Goal: Transaction & Acquisition: Purchase product/service

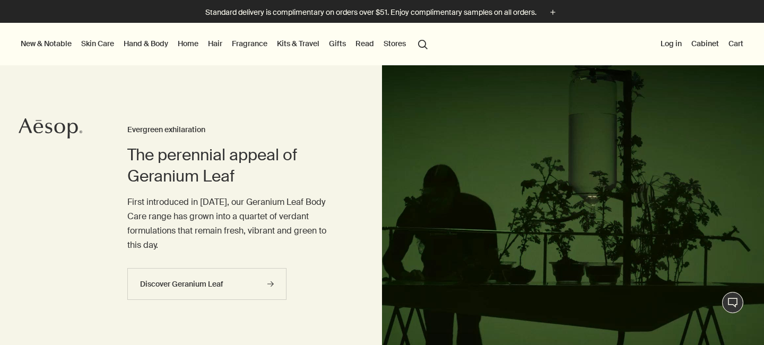
click at [156, 44] on link "Hand & Body" at bounding box center [145, 44] width 49 height 14
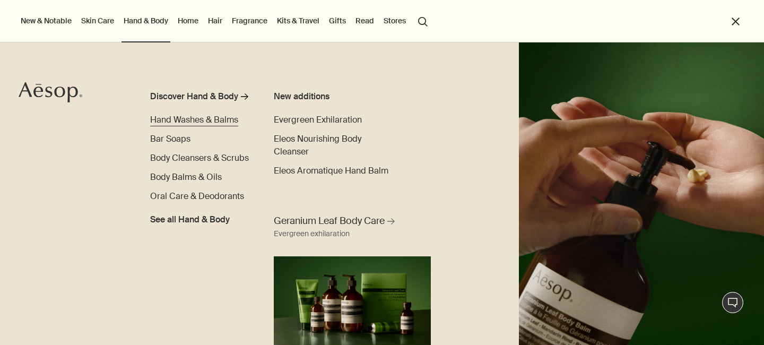
click at [185, 125] on span "Hand Washes & Balms" at bounding box center [194, 119] width 88 height 11
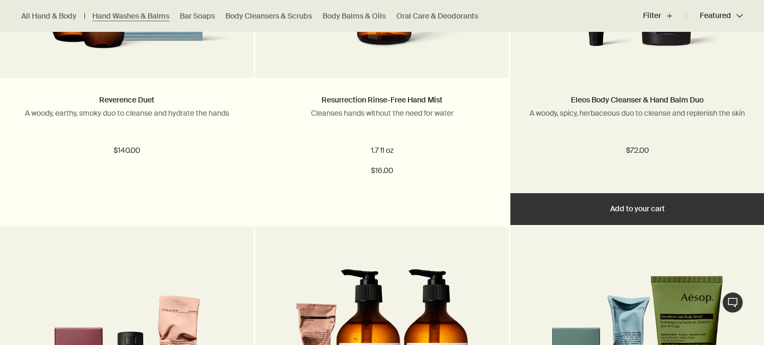
scroll to position [1513, 0]
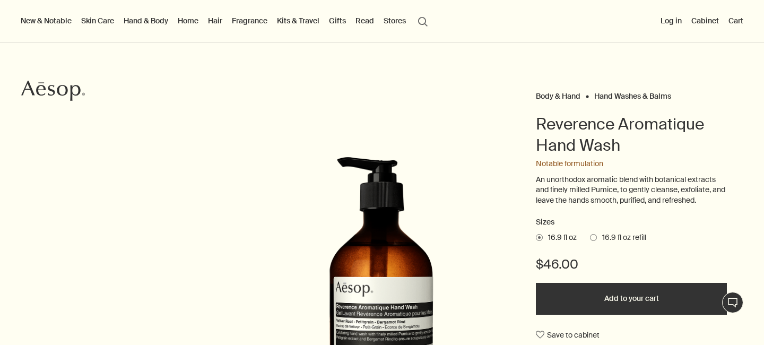
scroll to position [114, 0]
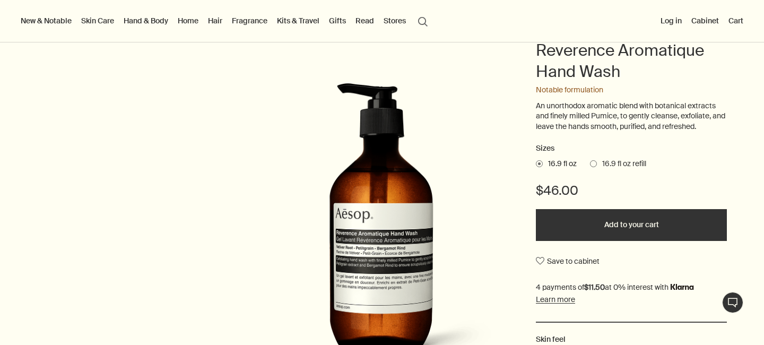
click at [602, 162] on span "16.9 fl oz refill" at bounding box center [621, 164] width 49 height 11
click at [590, 162] on input "16.9 fl oz refill" at bounding box center [590, 162] width 0 height 7
click at [541, 163] on span at bounding box center [539, 163] width 7 height 7
click at [536, 163] on input "16.9 fl oz" at bounding box center [536, 162] width 0 height 7
click at [572, 225] on button "Add to your cart" at bounding box center [631, 225] width 191 height 32
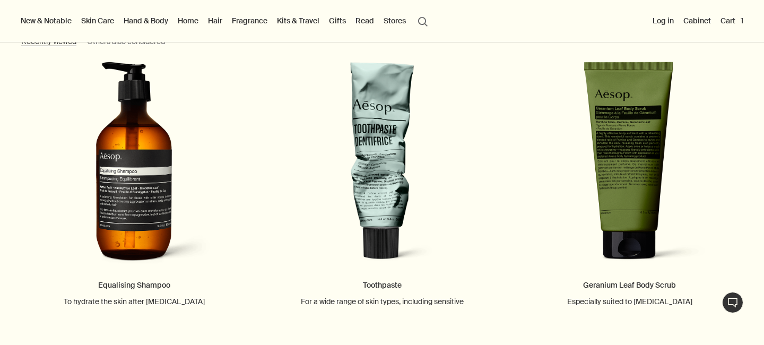
scroll to position [1506, 0]
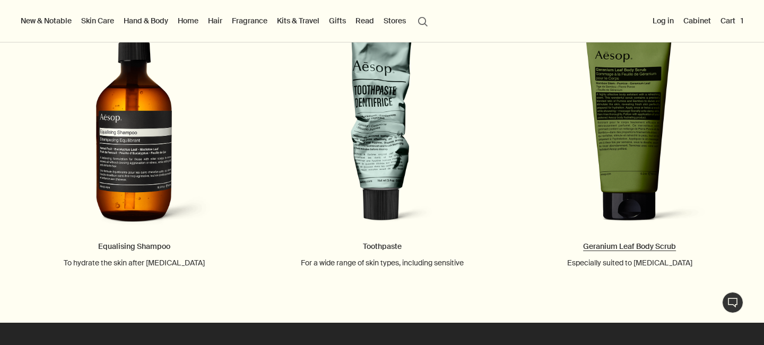
click at [627, 140] on link "Geranium Leaf Body Scrub Especially suited to dry skin" at bounding box center [630, 145] width 248 height 245
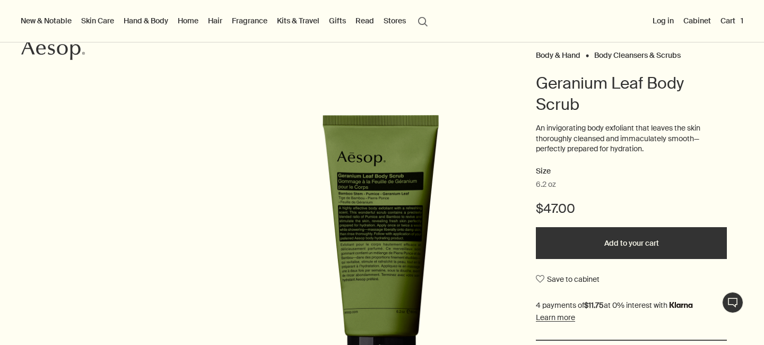
click at [591, 244] on button "Add to your cart" at bounding box center [631, 243] width 191 height 32
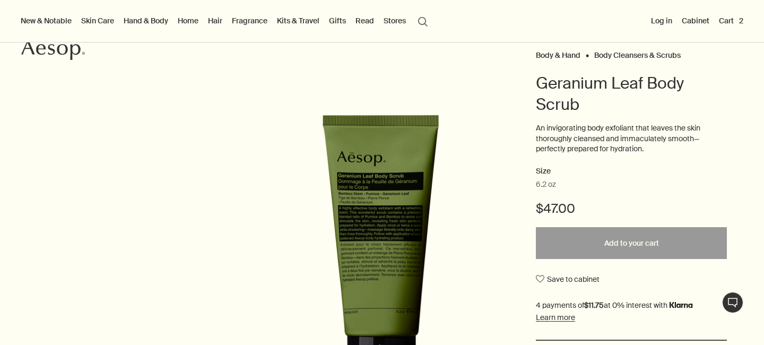
click at [623, 58] on Scrubs "Body Cleansers & Scrubs" at bounding box center [637, 55] width 86 height 10
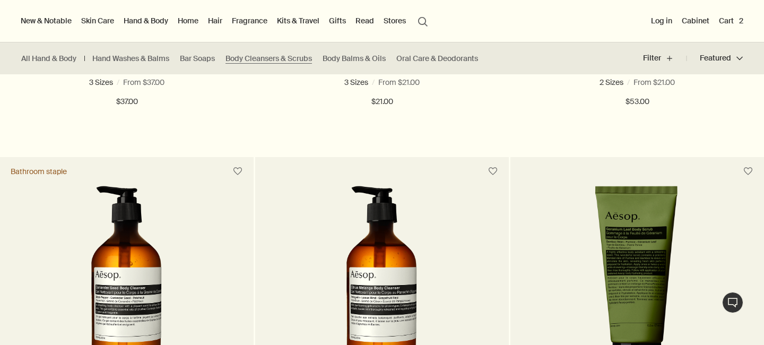
scroll to position [109, 0]
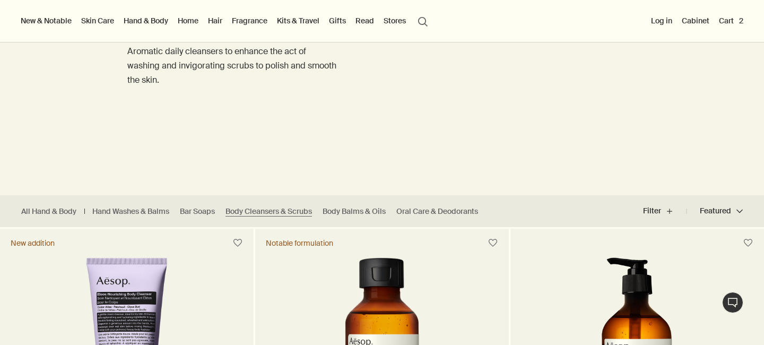
click at [726, 24] on button "Cart 2" at bounding box center [731, 21] width 29 height 14
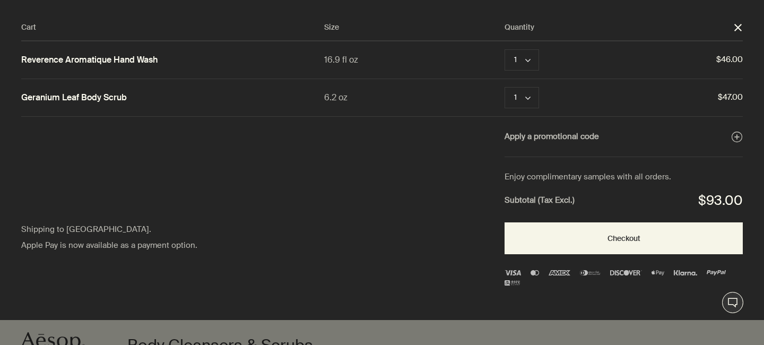
scroll to position [0, 0]
click at [624, 0] on div at bounding box center [382, 0] width 764 height 0
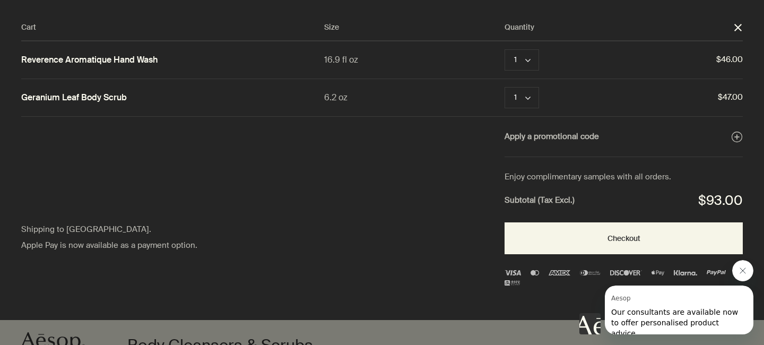
click at [610, 0] on div at bounding box center [382, 0] width 764 height 0
click at [749, 0] on div at bounding box center [382, 0] width 764 height 0
click at [741, 0] on div at bounding box center [382, 0] width 764 height 0
click at [713, 0] on div at bounding box center [382, 0] width 764 height 0
click at [400, 250] on div "Cart Size Quantity close Reverence Aromatique Hand Wash 16.9 fl oz 1 chevron Re…" at bounding box center [392, 160] width 785 height 320
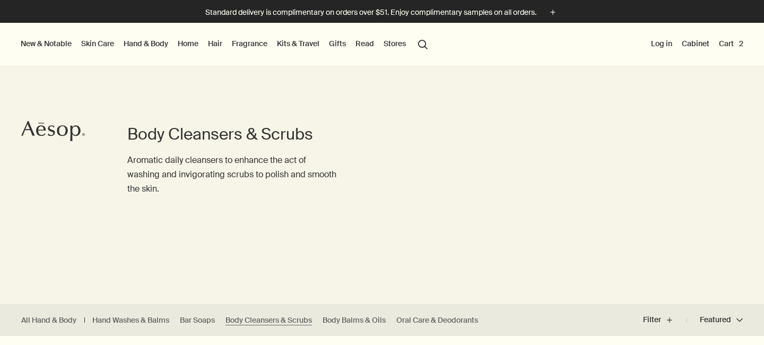
click at [730, 43] on button "Cart 2" at bounding box center [731, 44] width 29 height 14
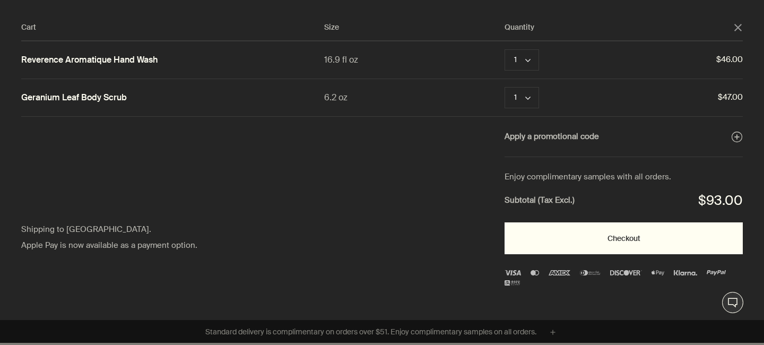
click at [553, 227] on button "Checkout" at bounding box center [623, 238] width 238 height 32
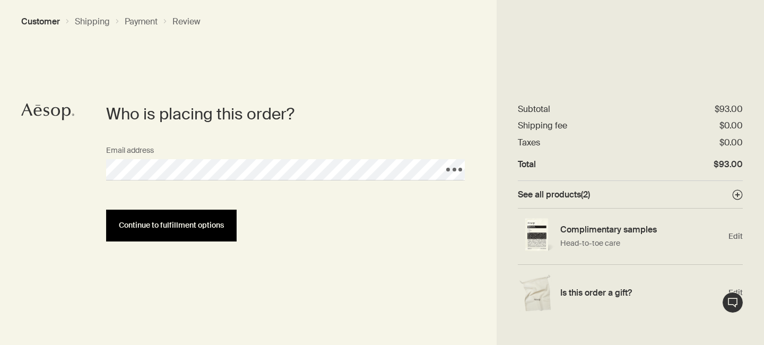
click at [185, 222] on span "Continue to fulfillment options" at bounding box center [171, 225] width 105 height 8
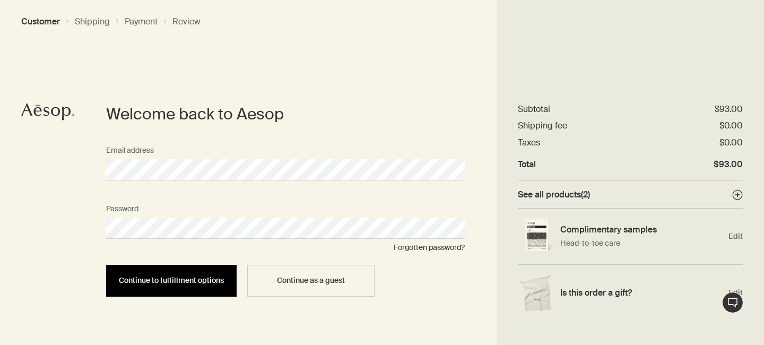
click at [188, 279] on span "Continue to fulfillment options" at bounding box center [171, 280] width 105 height 8
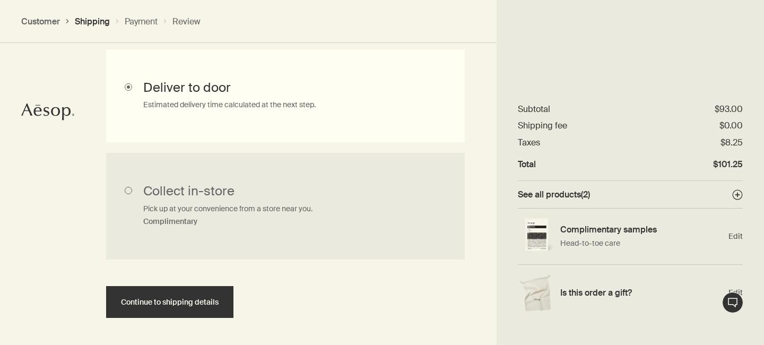
scroll to position [372, 0]
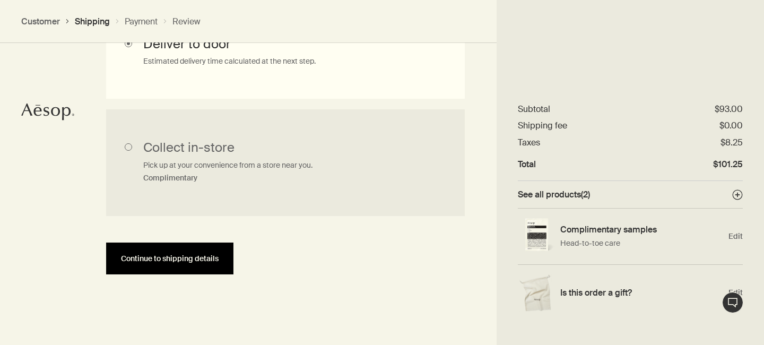
click at [188, 258] on span "Continue to shipping details" at bounding box center [170, 259] width 98 height 8
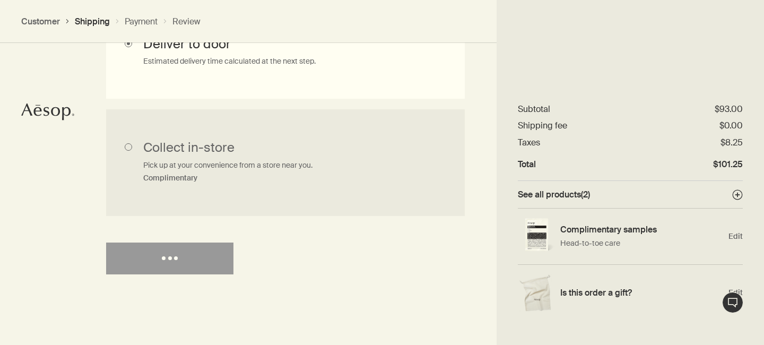
select select "US"
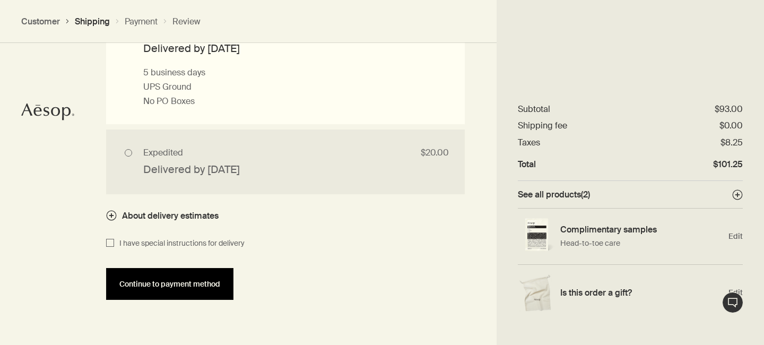
scroll to position [1067, 0]
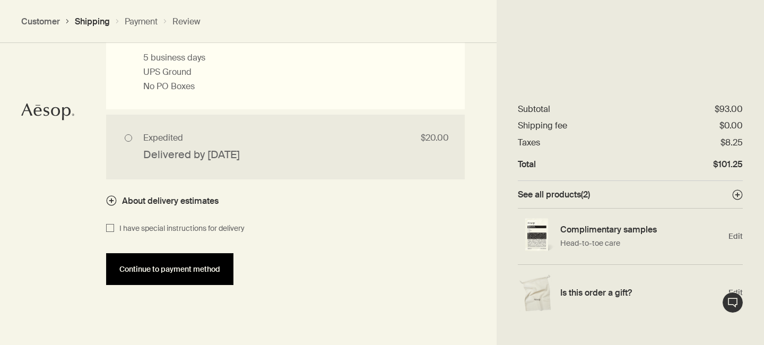
click at [198, 285] on button "Continue to payment method" at bounding box center [169, 269] width 127 height 32
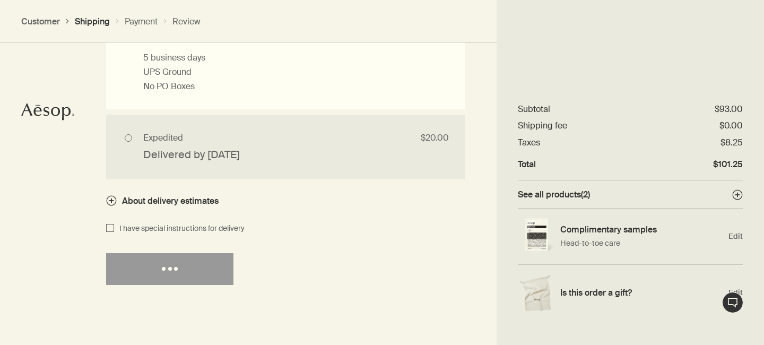
select select "US"
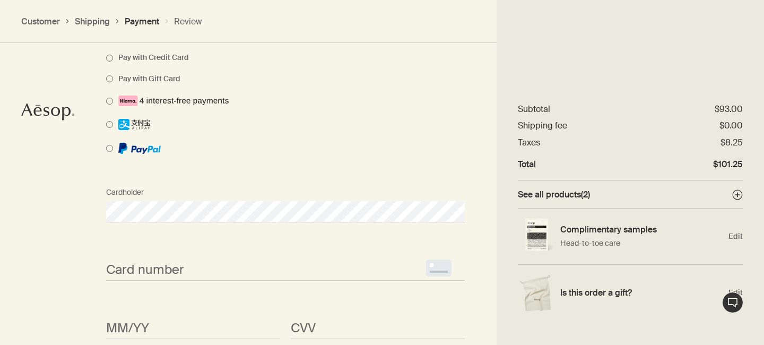
scroll to position [975, 0]
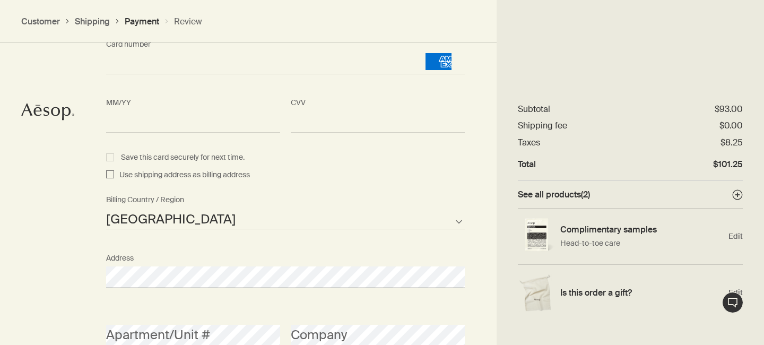
click at [187, 175] on span "Use shipping address as billing address" at bounding box center [182, 175] width 136 height 13
click at [114, 175] on input "Use shipping address as billing address" at bounding box center [110, 175] width 8 height 13
checkbox input "true"
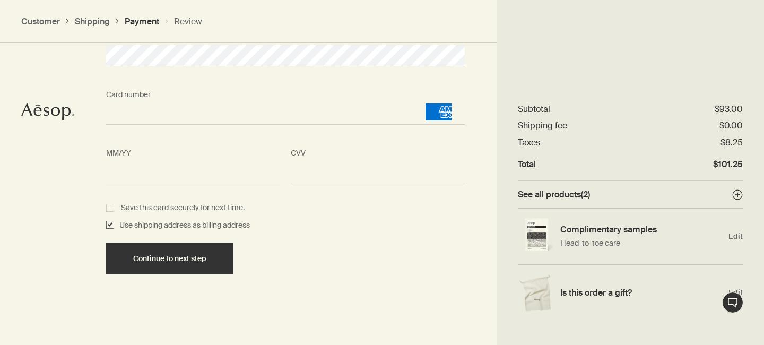
scroll to position [1006, 0]
click at [253, 262] on div "Continue to next step" at bounding box center [285, 258] width 369 height 32
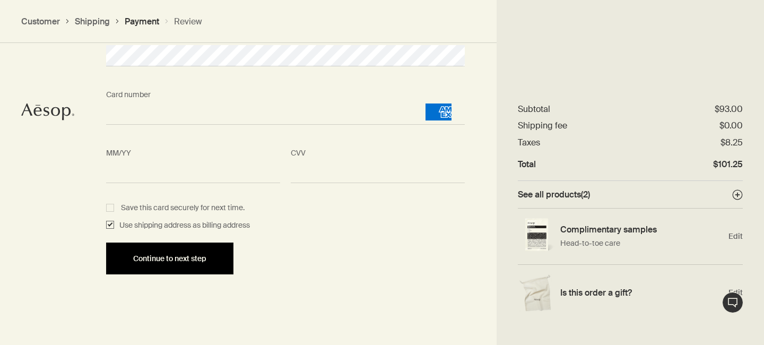
click at [193, 258] on span "Continue to next step" at bounding box center [169, 259] width 73 height 8
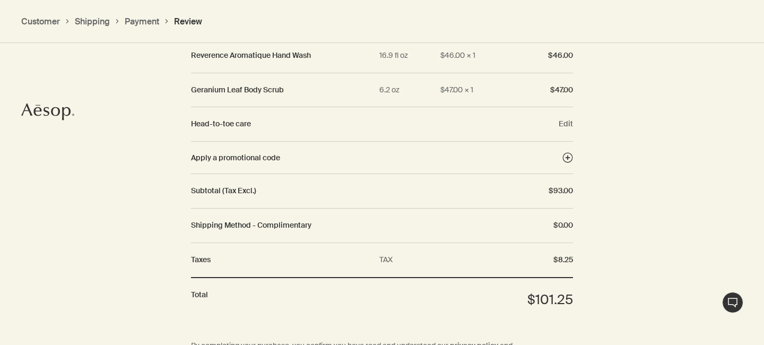
scroll to position [1187, 0]
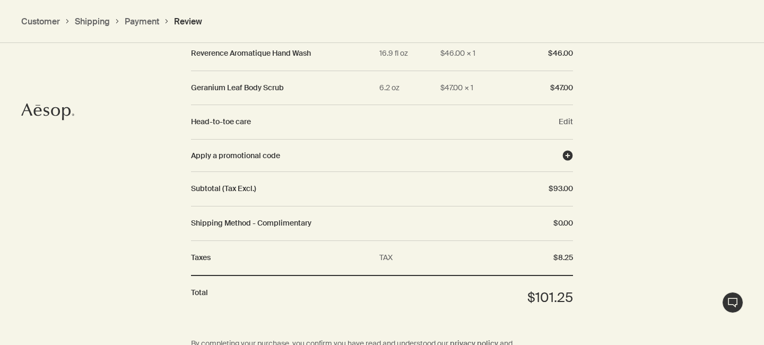
click at [543, 154] on div "Apply a promotional code" at bounding box center [376, 156] width 371 height 10
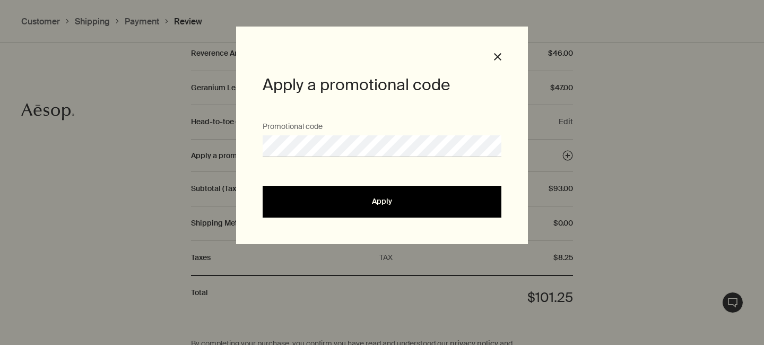
click at [377, 188] on button "Apply" at bounding box center [382, 202] width 239 height 32
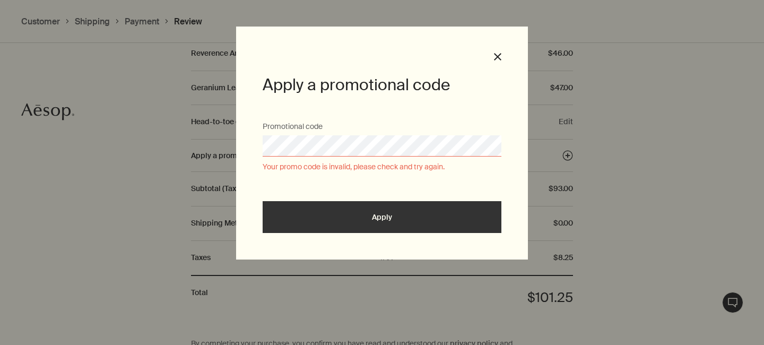
click at [346, 132] on div "Promotional code Your promo code is invalid, please check and try again." at bounding box center [381, 145] width 249 height 56
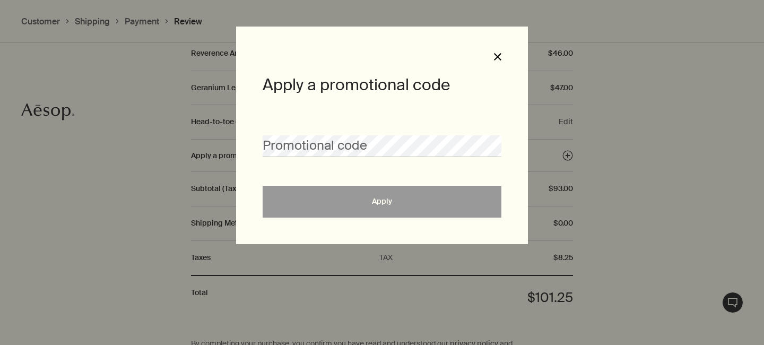
click at [497, 53] on icon "Close" at bounding box center [497, 56] width 7 height 7
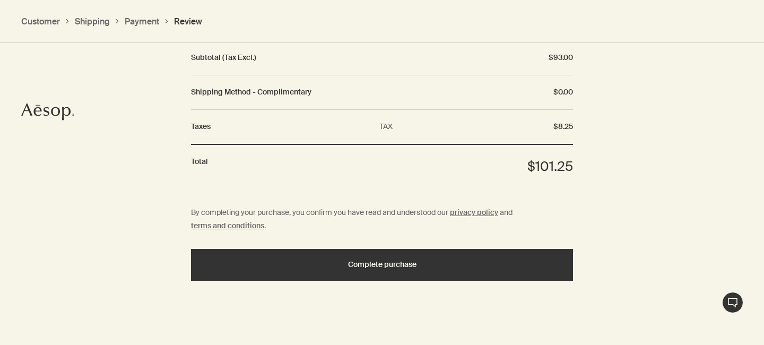
scroll to position [1321, 0]
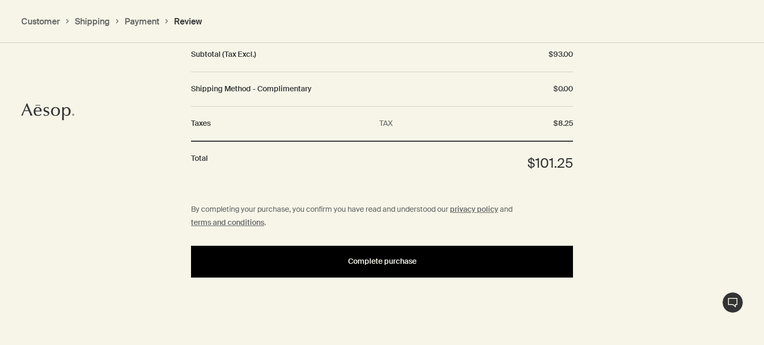
click at [414, 256] on button "Complete purchase" at bounding box center [382, 262] width 382 height 32
